Goal: Transaction & Acquisition: Subscribe to service/newsletter

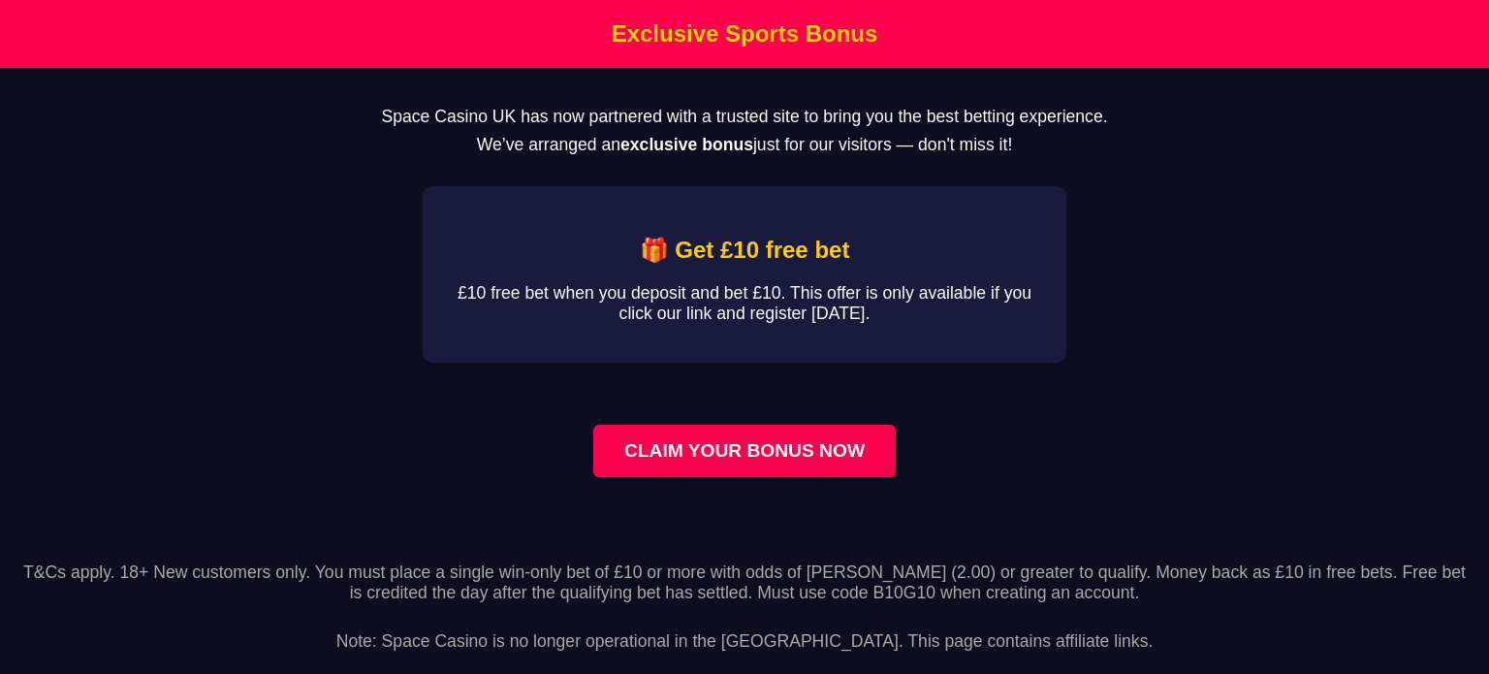
click at [683, 256] on h2 "🎁 Get £10 free bet" at bounding box center [745, 250] width 582 height 27
click at [704, 445] on link "CLAIM YOUR BONUS NOW" at bounding box center [744, 451] width 303 height 52
click at [726, 446] on link "CLAIM YOUR BONUS NOW" at bounding box center [744, 451] width 303 height 52
